Goal: Task Accomplishment & Management: Complete application form

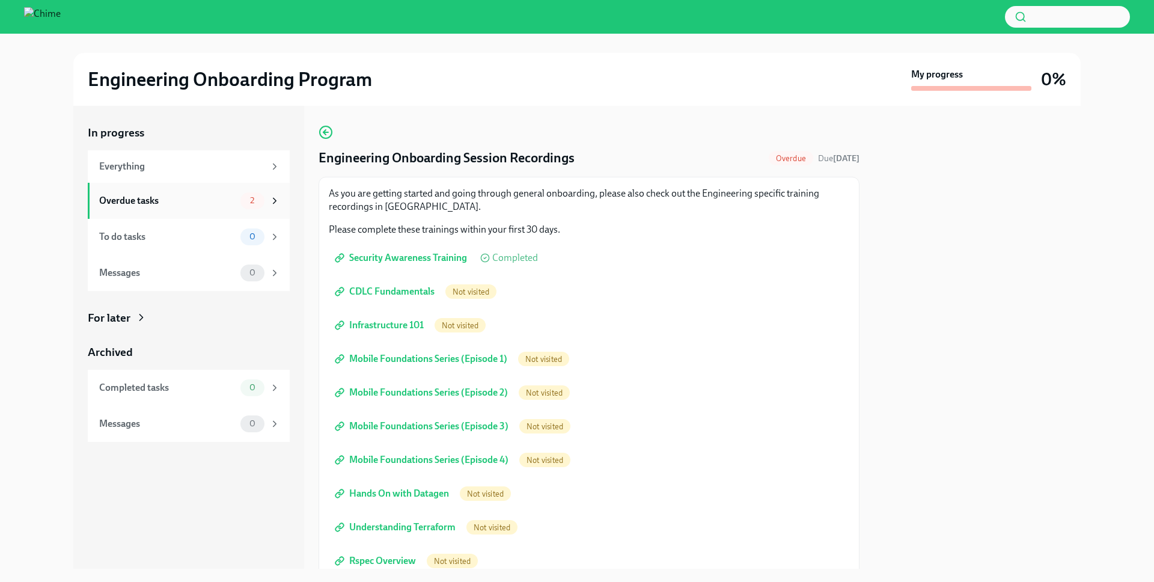
scroll to position [159, 0]
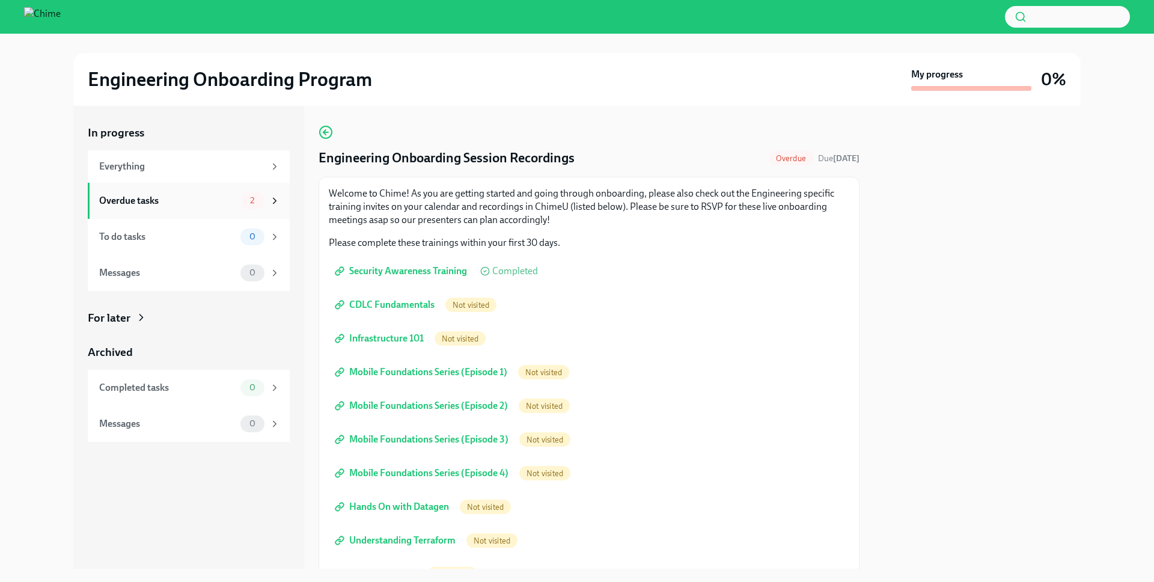
click at [237, 201] on div "Overdue tasks 2" at bounding box center [189, 200] width 181 height 17
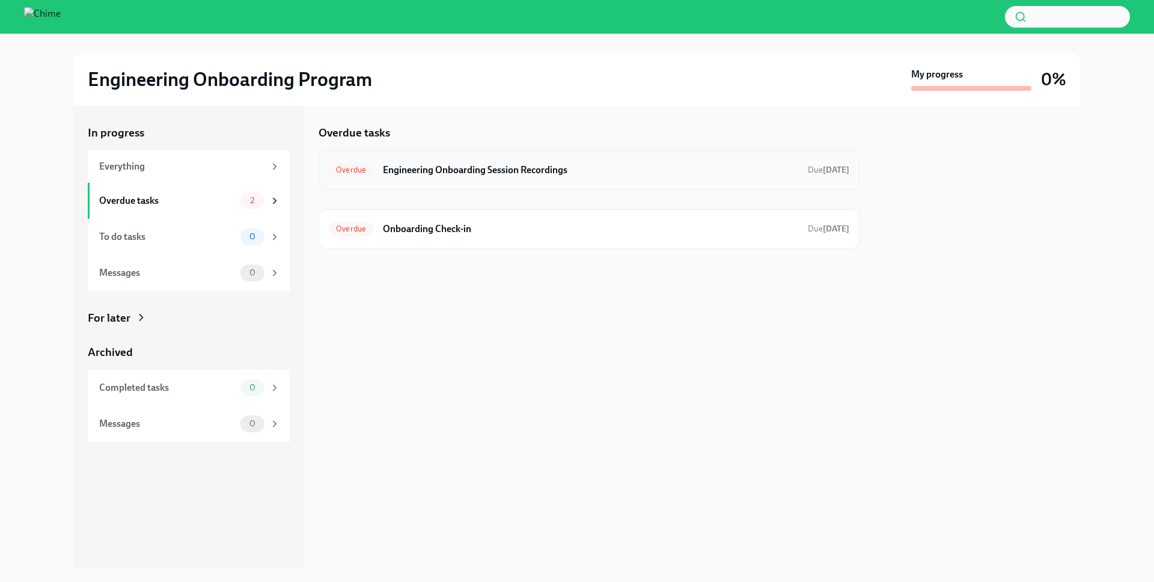
click at [397, 166] on h6 "Engineering Onboarding Session Recordings" at bounding box center [590, 169] width 415 height 13
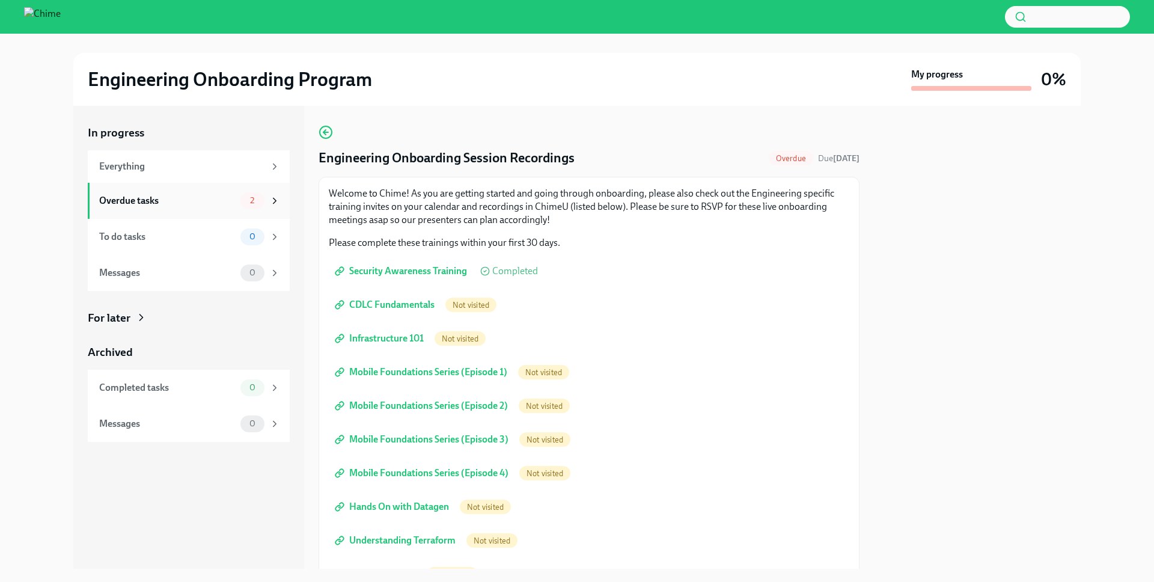
click at [258, 212] on div "Overdue tasks 2" at bounding box center [189, 201] width 202 height 36
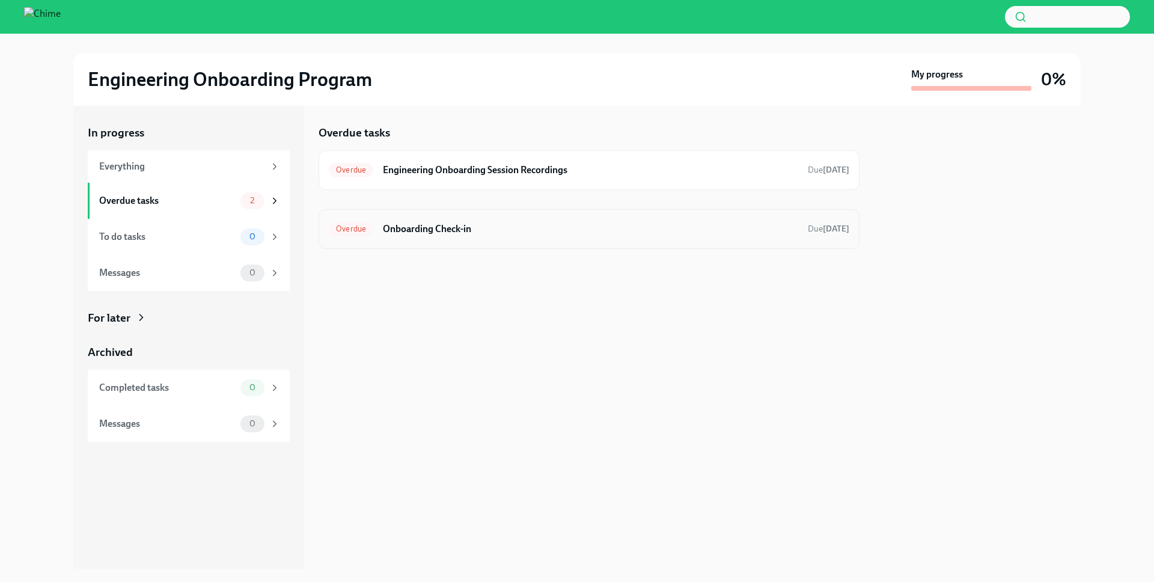
click at [400, 223] on h6 "Onboarding Check-in" at bounding box center [590, 228] width 415 height 13
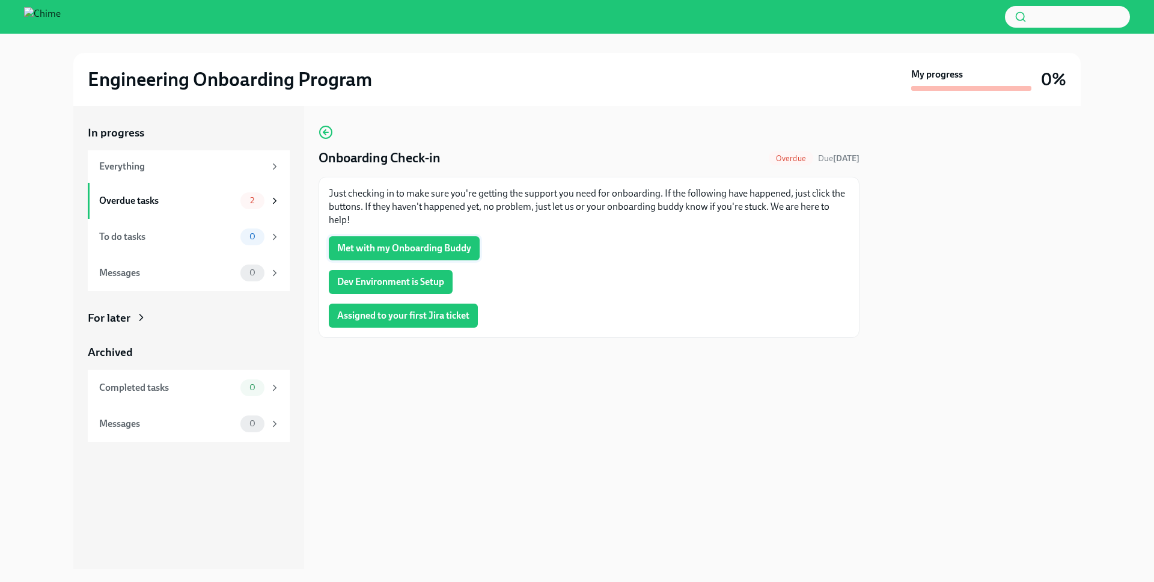
click at [422, 242] on span "Met with my Onboarding Buddy" at bounding box center [404, 248] width 134 height 12
click at [414, 278] on span "Dev Environment is Setup" at bounding box center [390, 282] width 107 height 12
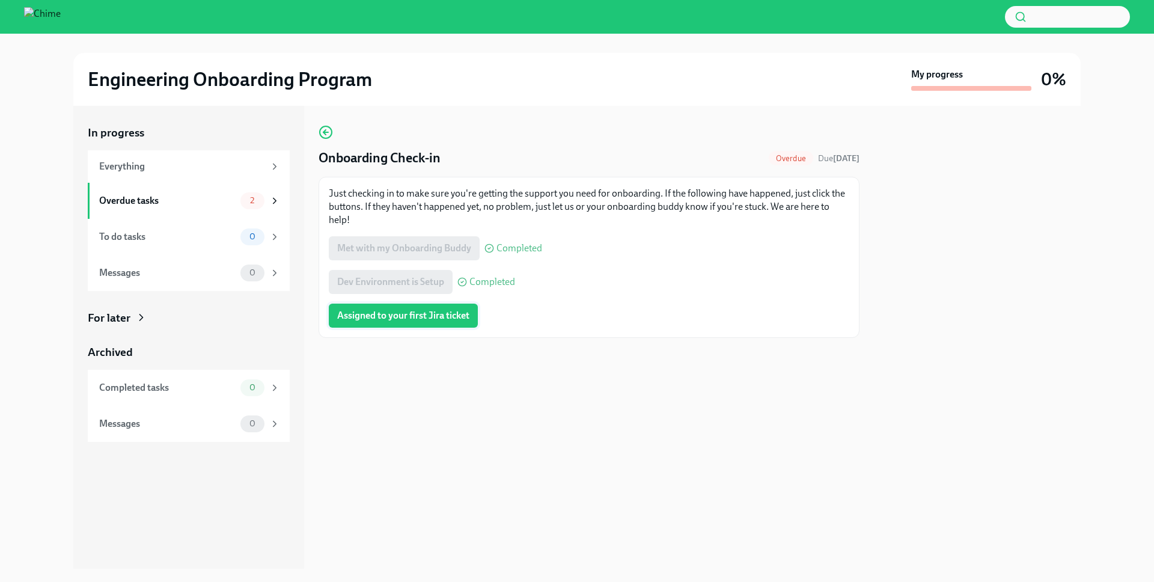
click at [406, 317] on span "Assigned to your first Jira ticket" at bounding box center [403, 316] width 132 height 12
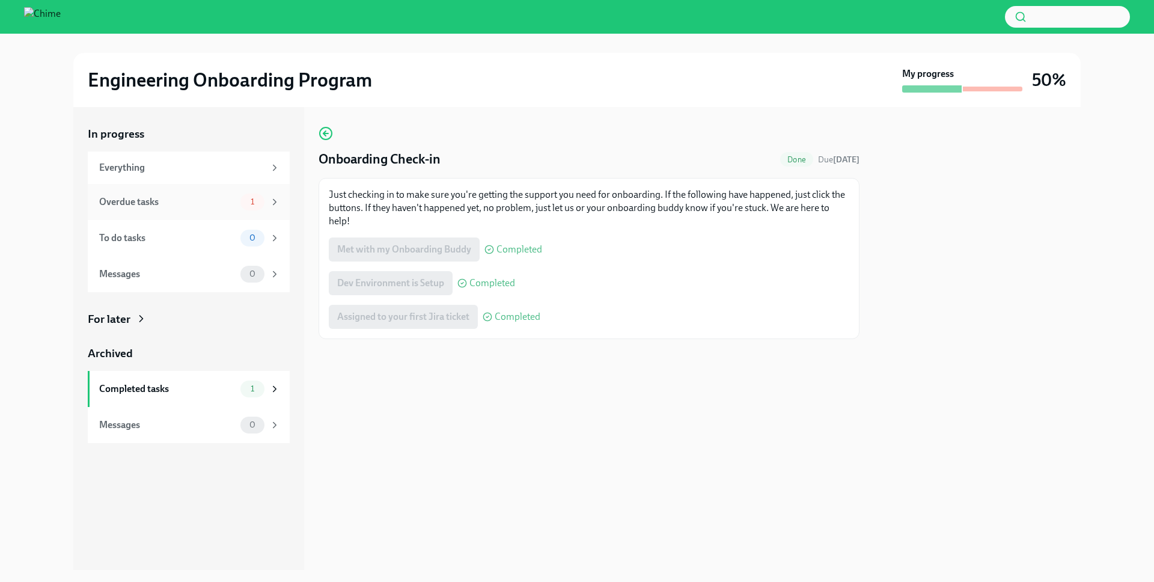
click at [276, 194] on div "1" at bounding box center [260, 202] width 40 height 17
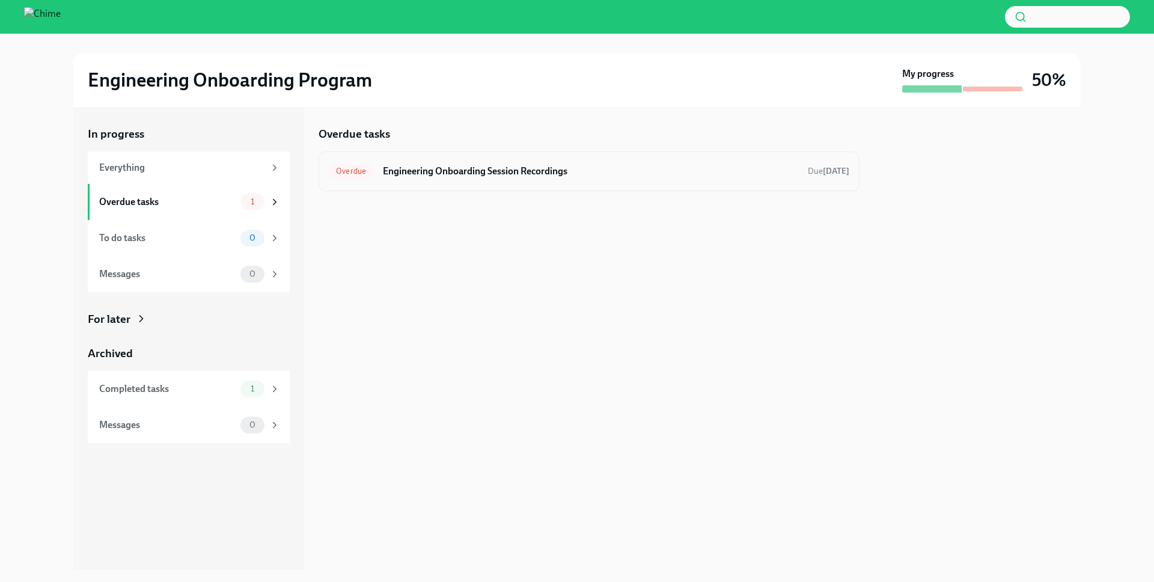
click at [435, 165] on h6 "Engineering Onboarding Session Recordings" at bounding box center [590, 171] width 415 height 13
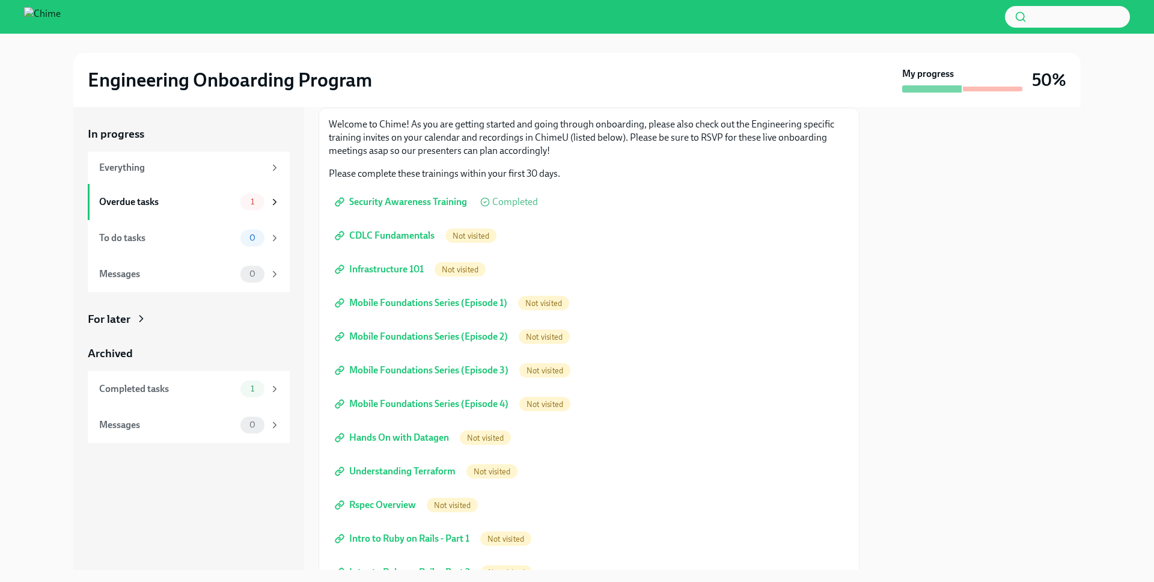
scroll to position [61, 0]
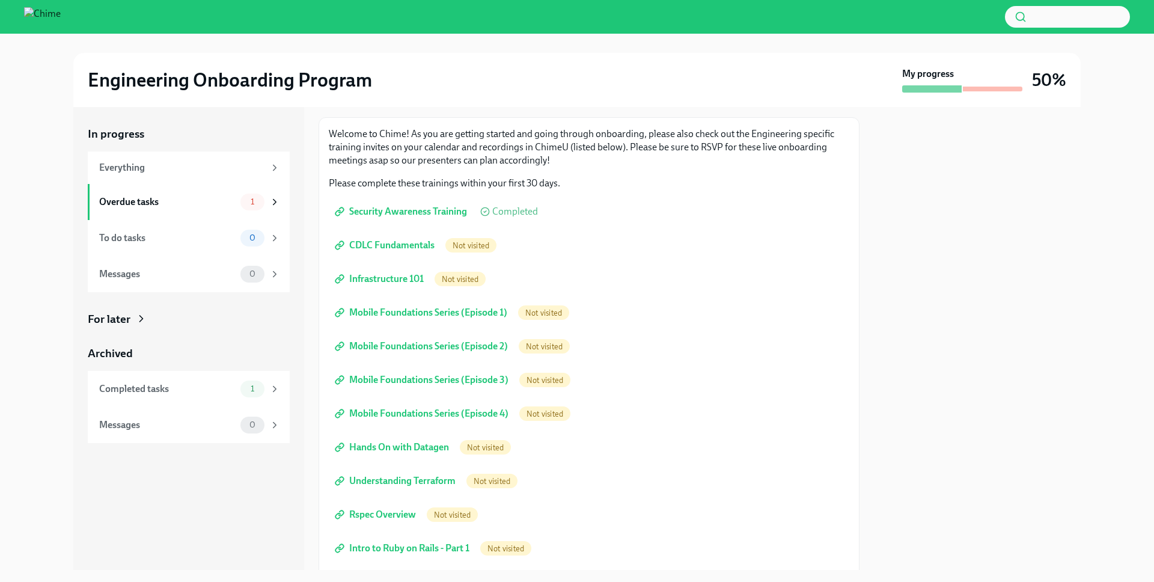
click at [404, 274] on span "Infrastructure 101" at bounding box center [380, 279] width 87 height 12
